Goal: Register for event/course

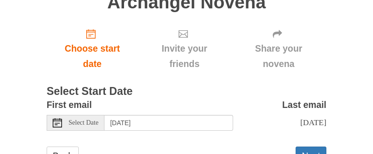
scroll to position [184, 0]
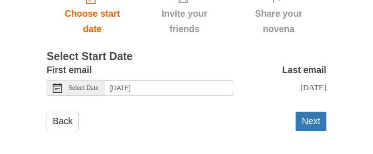
click at [59, 84] on use at bounding box center [57, 88] width 9 height 9
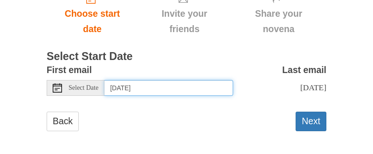
scroll to position [184, 0]
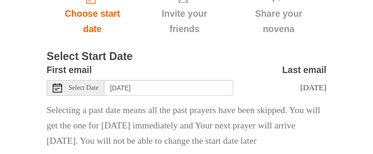
click at [75, 85] on span "Select Date" at bounding box center [84, 88] width 30 height 7
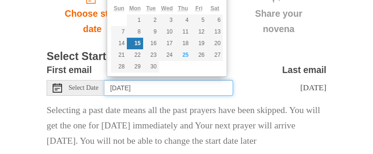
type input "Monday, September 22nd"
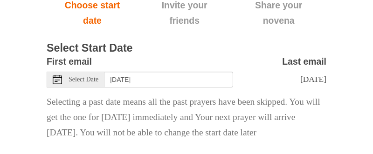
scroll to position [190, 0]
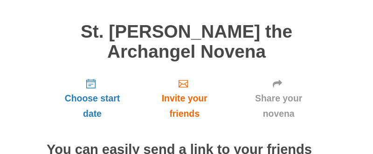
scroll to position [77, 0]
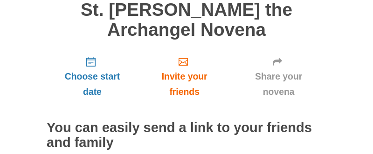
click at [94, 70] on span "Choose start date" at bounding box center [92, 84] width 73 height 31
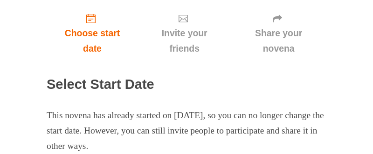
scroll to position [120, 0]
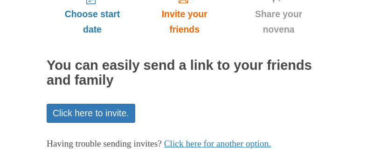
scroll to position [155, 0]
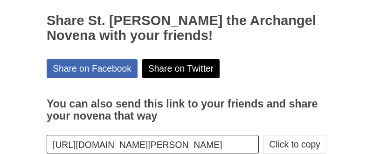
scroll to position [197, 0]
